Goal: Entertainment & Leisure: Consume media (video, audio)

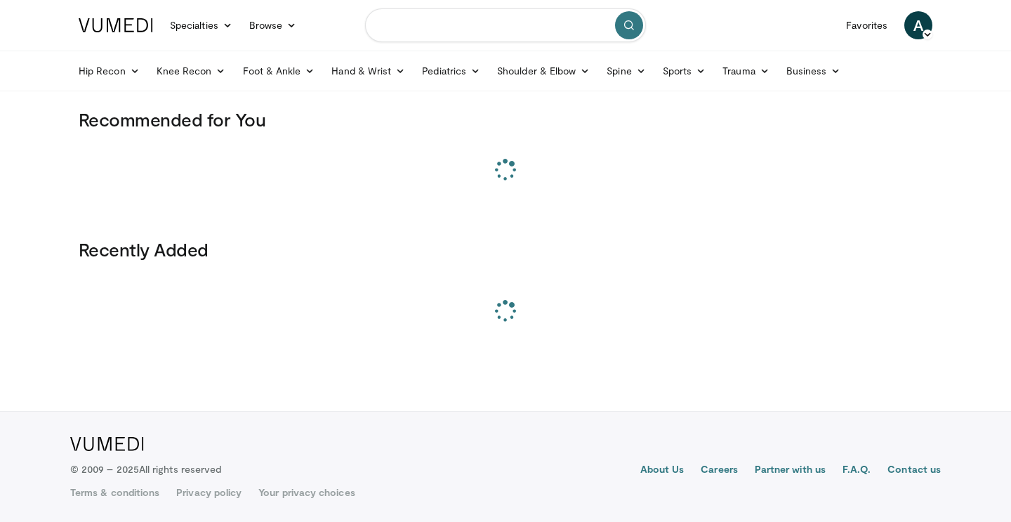
click at [501, 31] on input "Search topics, interventions" at bounding box center [505, 25] width 281 height 34
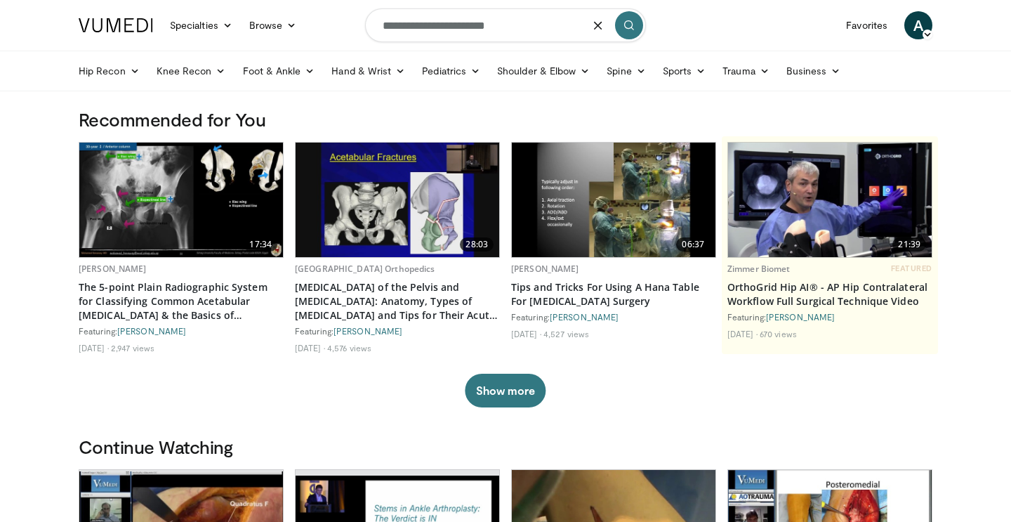
type input "**********"
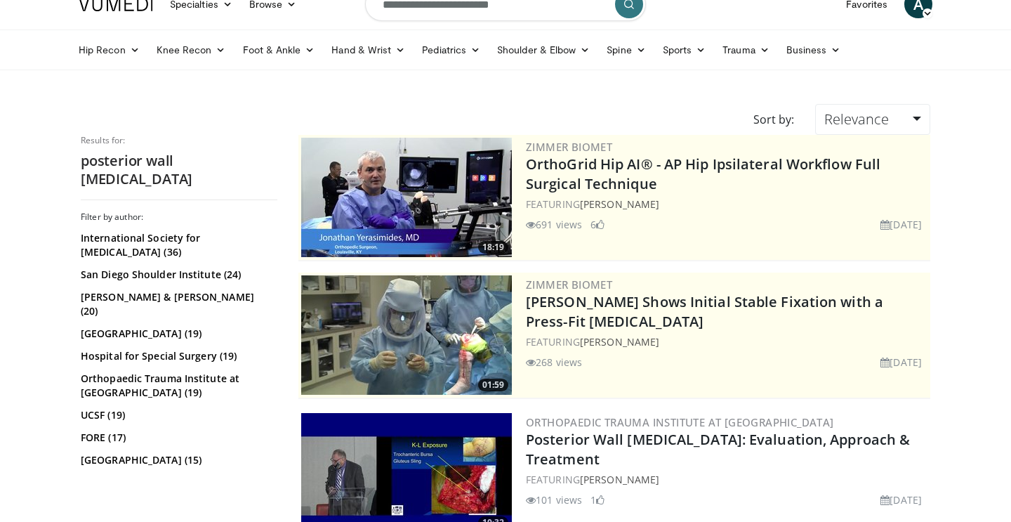
scroll to position [277, 0]
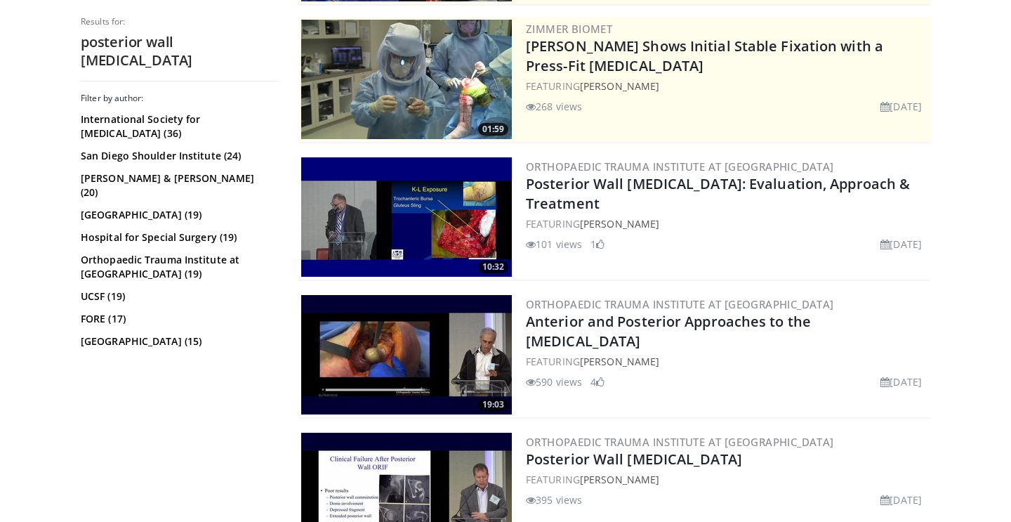
click at [406, 244] on img at bounding box center [406, 216] width 211 height 119
click at [465, 230] on img at bounding box center [406, 216] width 211 height 119
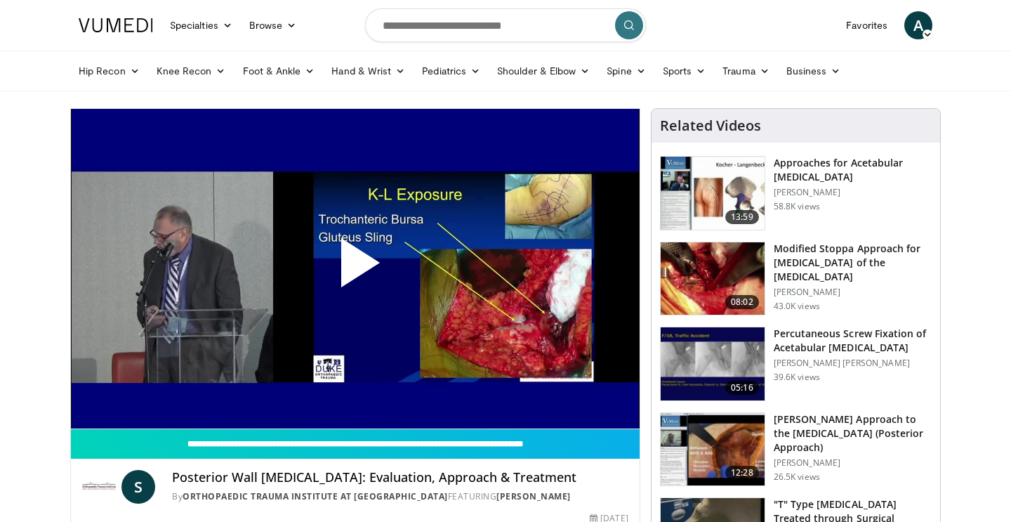
click at [355, 268] on span "Video Player" at bounding box center [355, 268] width 0 height 0
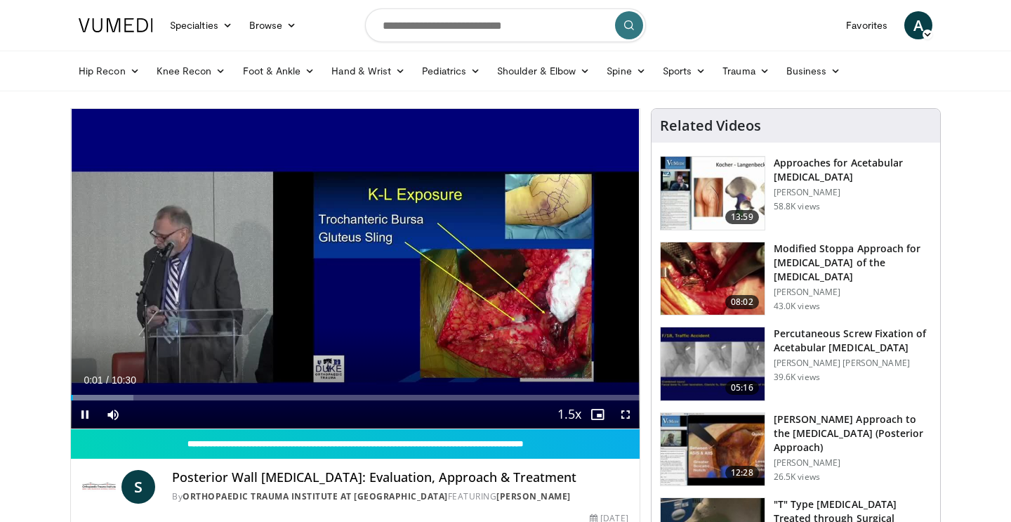
click at [275, 402] on div "Current Time 0:01 / Duration 10:30 Pause Skip Backward Skip Forward Mute Loaded…" at bounding box center [355, 414] width 569 height 28
click at [279, 396] on div "Progress Bar" at bounding box center [279, 398] width 1 height 6
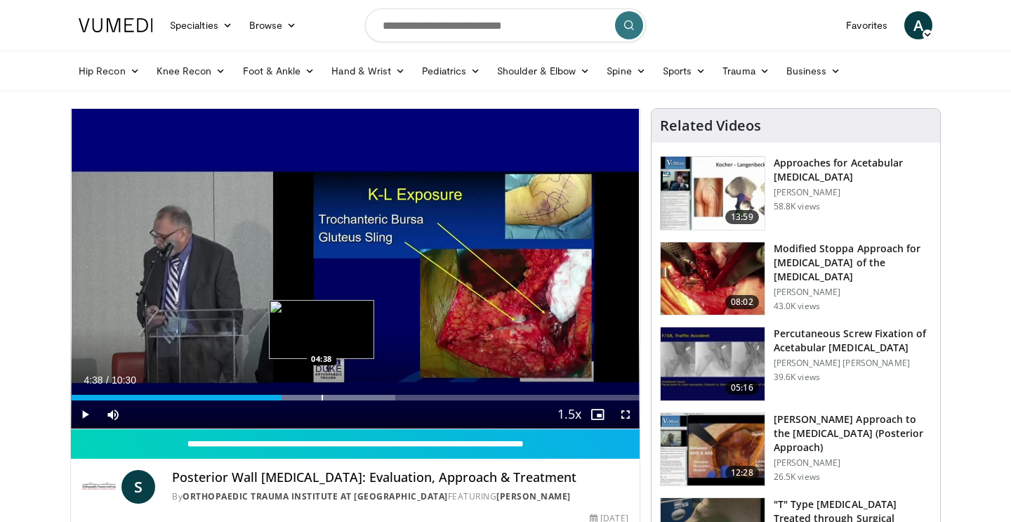
click at [322, 395] on div "Progress Bar" at bounding box center [322, 398] width 1 height 6
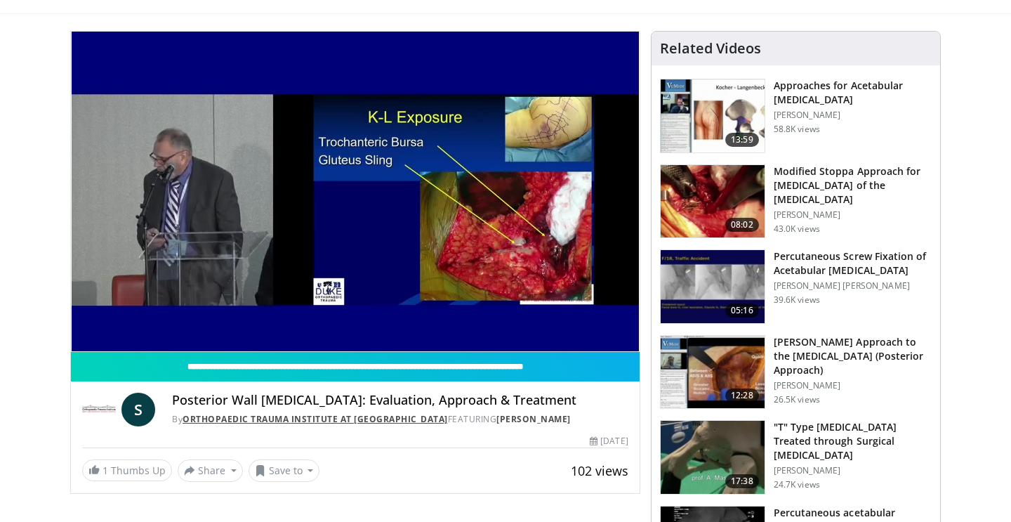
scroll to position [81, 0]
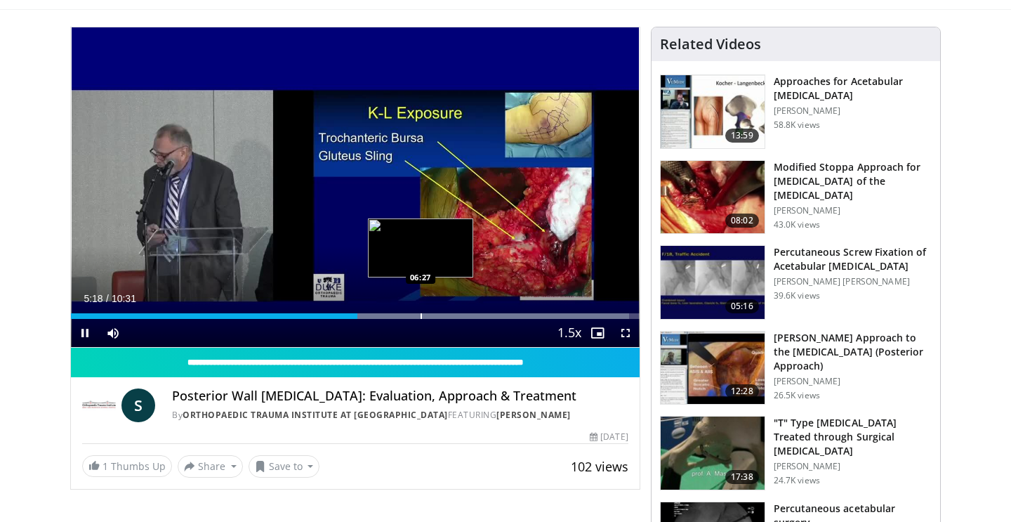
click at [421, 317] on div "Progress Bar" at bounding box center [421, 316] width 1 height 6
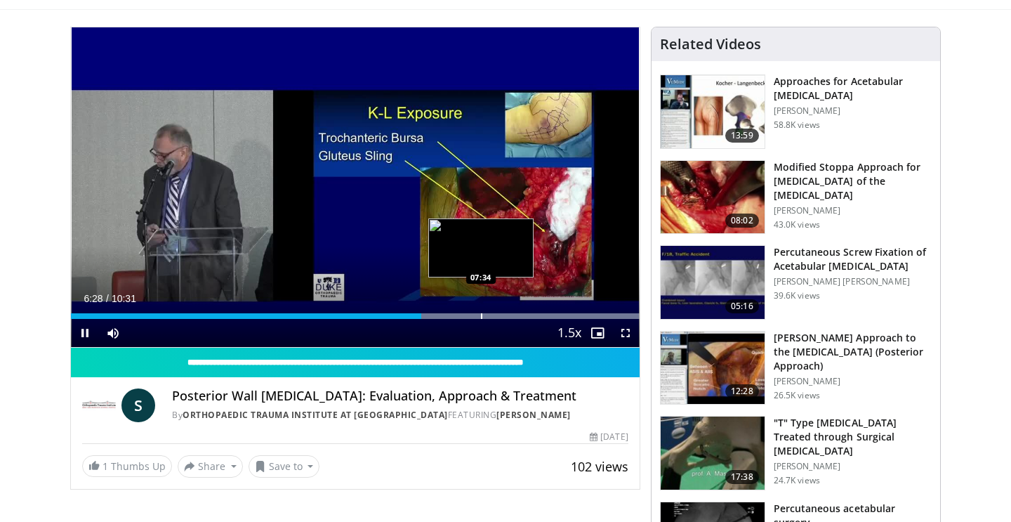
click at [481, 313] on div "Progress Bar" at bounding box center [481, 316] width 1 height 6
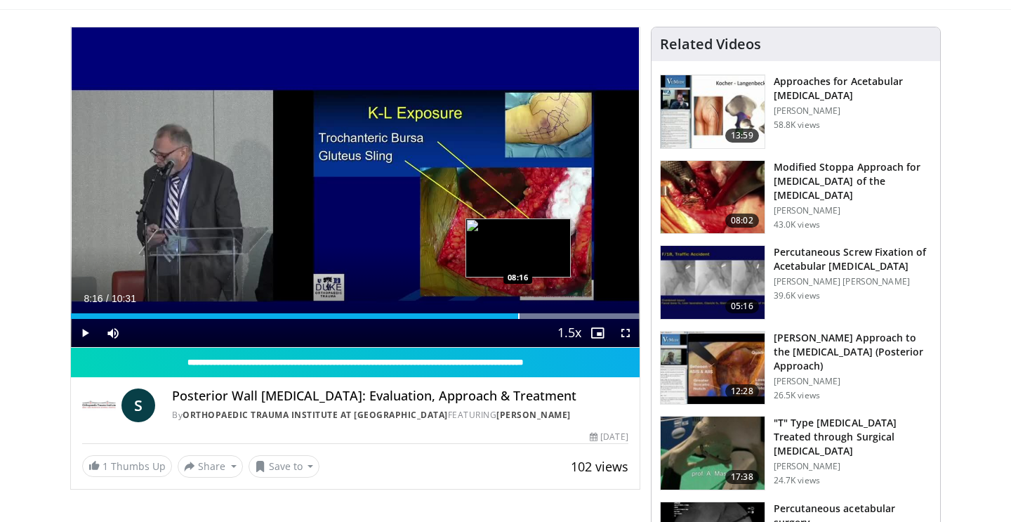
click at [518, 313] on div "Progress Bar" at bounding box center [518, 316] width 1 height 6
click at [544, 313] on div "Progress Bar" at bounding box center [544, 316] width 1 height 6
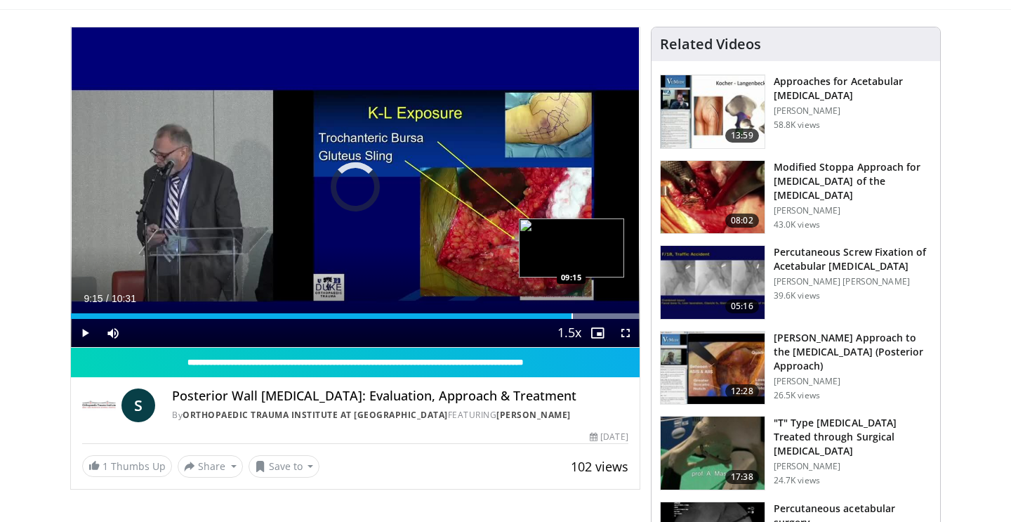
click at [572, 315] on div "Progress Bar" at bounding box center [572, 316] width 1 height 6
click at [584, 315] on div "Progress Bar" at bounding box center [583, 316] width 1 height 6
click at [613, 315] on div "Progress Bar" at bounding box center [613, 316] width 1 height 6
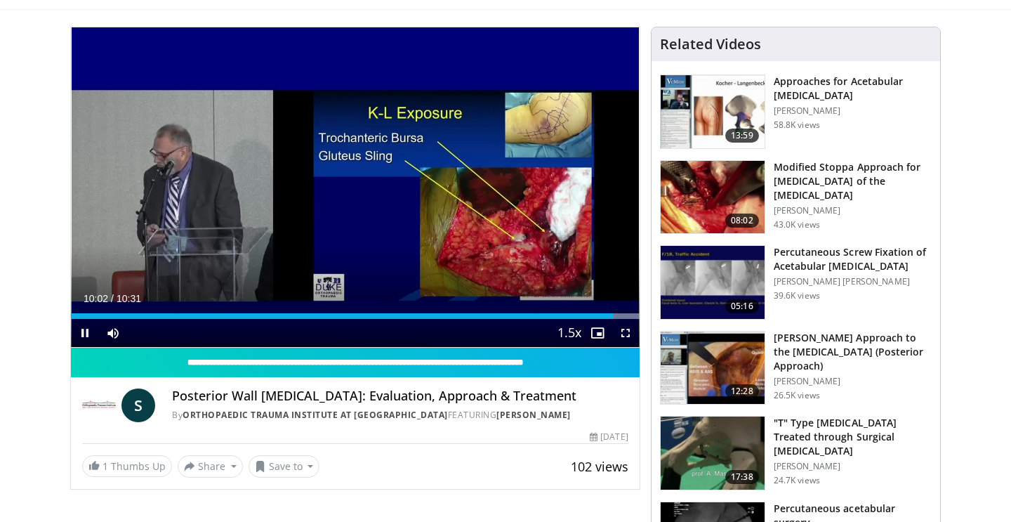
click at [551, 321] on div "Current Time 10:02 / Duration 10:31 Pause Skip Backward Skip Forward Mute Loade…" at bounding box center [355, 333] width 569 height 28
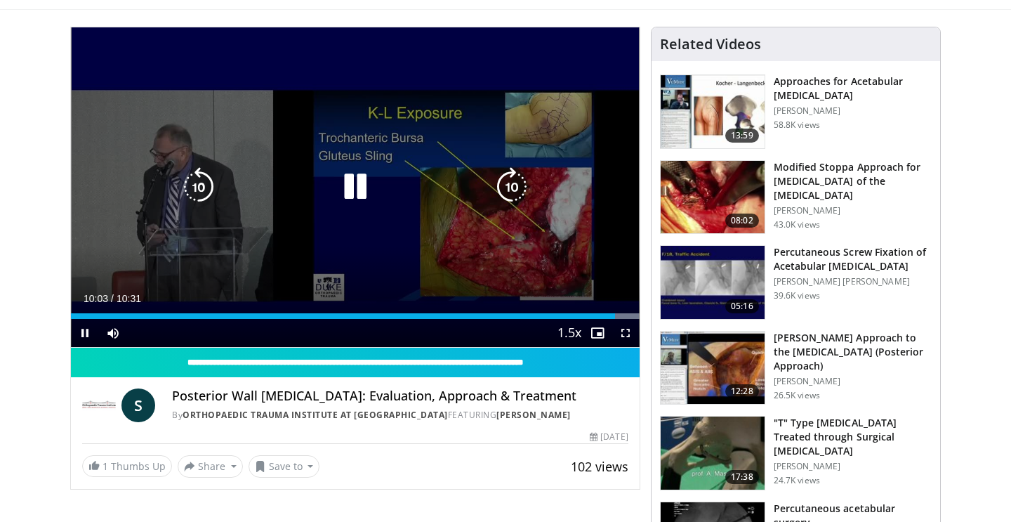
click at [546, 315] on div "Loaded : 99.98% 10:03 09:58" at bounding box center [355, 316] width 569 height 6
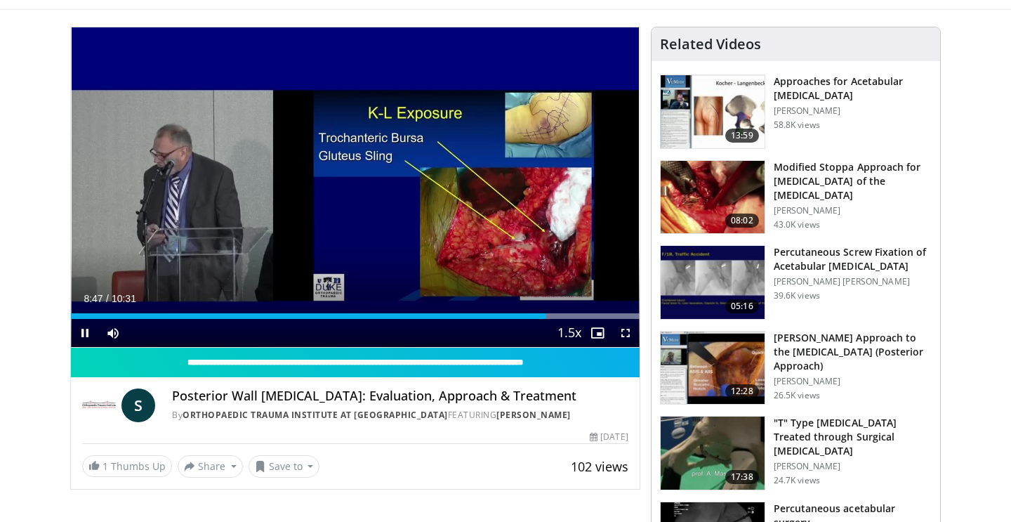
click at [543, 320] on div "Current Time 8:47 / Duration 10:31 Pause Skip Backward Skip Forward Mute Loaded…" at bounding box center [355, 333] width 569 height 28
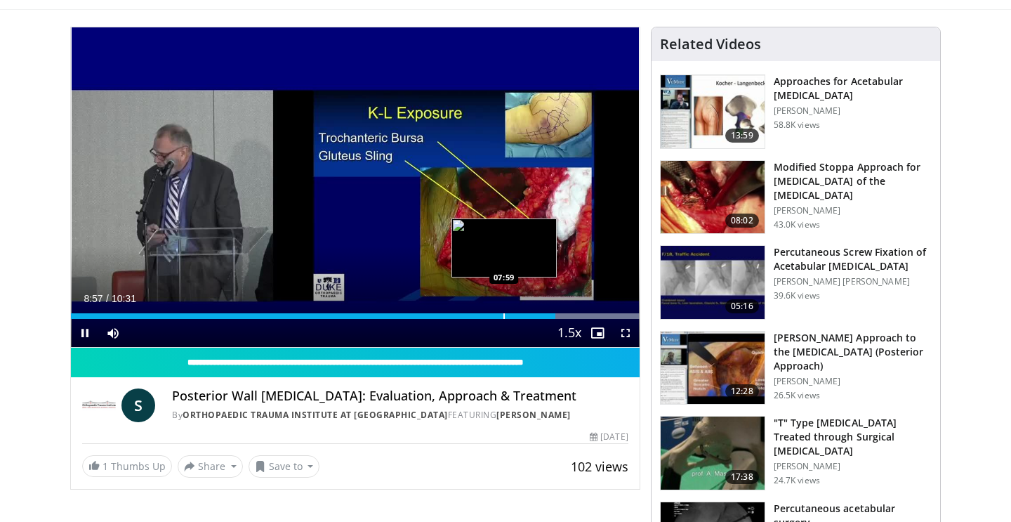
click at [504, 314] on div "Progress Bar" at bounding box center [503, 316] width 1 height 6
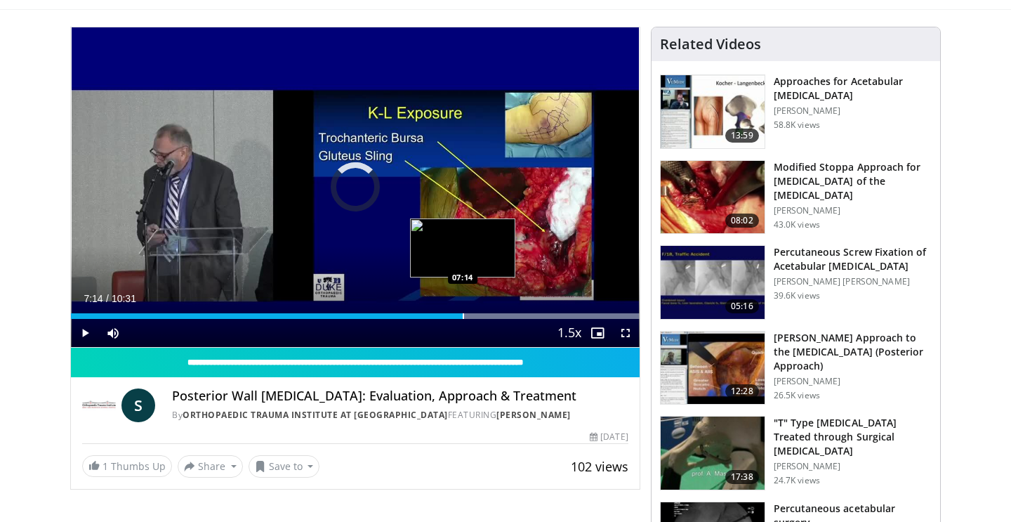
click at [463, 310] on div "Loaded : 99.98% 08:12 07:14" at bounding box center [355, 311] width 569 height 13
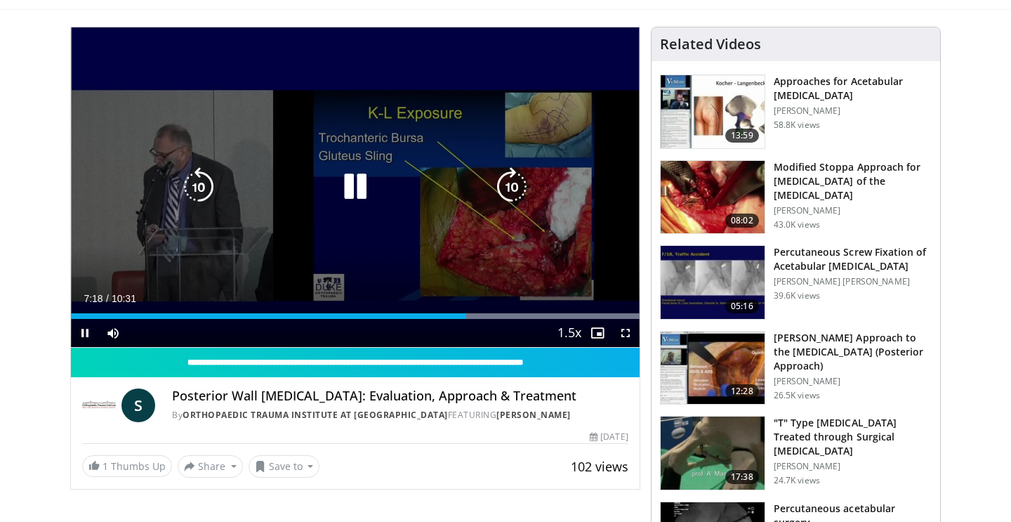
click at [377, 193] on div "Video Player" at bounding box center [355, 187] width 341 height 28
click at [355, 185] on icon "Video Player" at bounding box center [355, 186] width 39 height 39
